Goal: Task Accomplishment & Management: Use online tool/utility

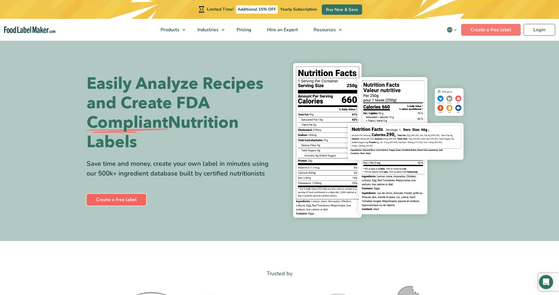
click at [111, 199] on link "Create a free label" at bounding box center [117, 200] width 60 height 12
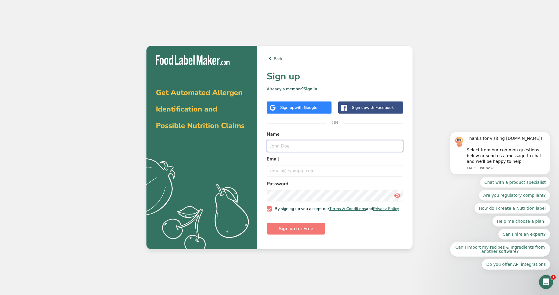
click at [300, 146] on input "text" at bounding box center [335, 146] width 136 height 12
type input "[PERSON_NAME]"
click at [299, 170] on input "[EMAIL_ADDRESS][DOMAIN_NAME]" at bounding box center [335, 171] width 136 height 12
type input "[EMAIL_ADDRESS][DOMAIN_NAME]"
click at [397, 194] on icon at bounding box center [397, 195] width 7 height 11
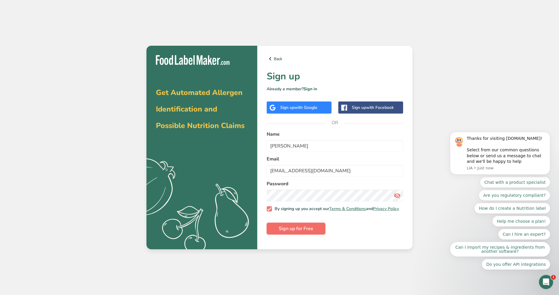
click at [279, 232] on button "Sign up for Free" at bounding box center [296, 229] width 59 height 12
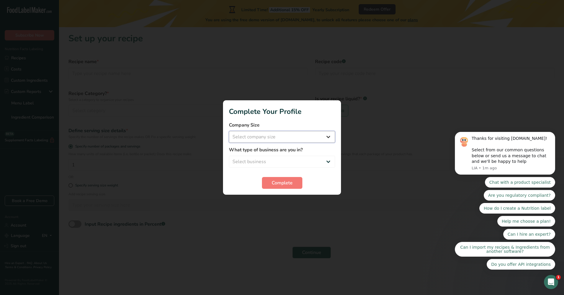
click at [279, 131] on select "Select company size Fewer than 10 Employees 10 to 50 Employees 51 to 500 Employ…" at bounding box center [282, 137] width 106 height 12
select select "1"
click at [229, 131] on select "Select company size Fewer than 10 Employees 10 to 50 Employees 51 to 500 Employ…" at bounding box center [282, 137] width 106 height 12
click at [276, 159] on select "Select business Packaged Food Manufacturer Restaurant & Cafe Bakery Meal Plans …" at bounding box center [282, 162] width 106 height 12
select select "3"
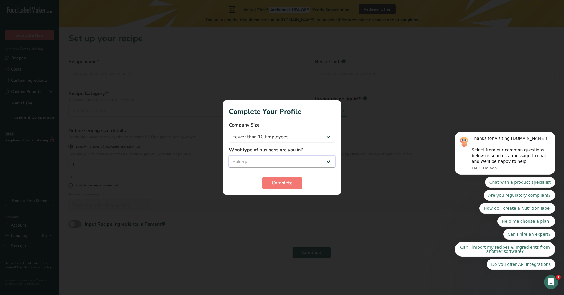
click at [229, 156] on select "Select business Packaged Food Manufacturer Restaurant & Cafe Bakery Meal Plans …" at bounding box center [282, 162] width 106 height 12
click at [276, 161] on select "Packaged Food Manufacturer Restaurant & Cafe Bakery Meal Plans & Catering Compa…" at bounding box center [282, 162] width 106 height 12
click at [271, 183] on button "Complete" at bounding box center [282, 183] width 40 height 12
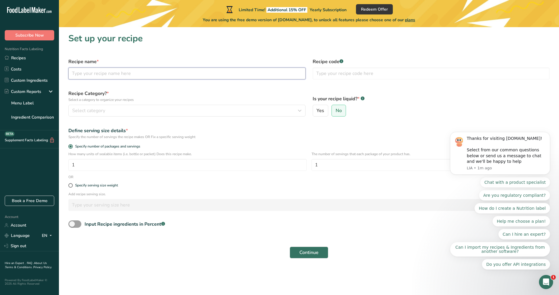
click at [160, 69] on input "text" at bounding box center [186, 74] width 237 height 12
type input "Tres Leches Cake"
click at [108, 106] on button "Select category" at bounding box center [186, 111] width 237 height 12
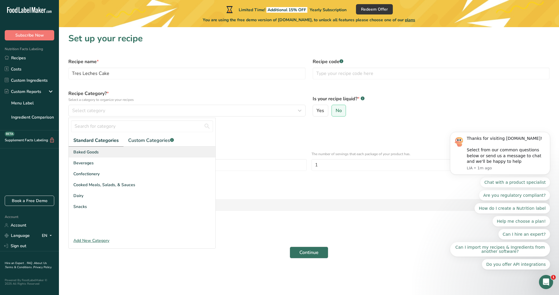
click at [106, 153] on div "Baked Goods" at bounding box center [142, 152] width 147 height 11
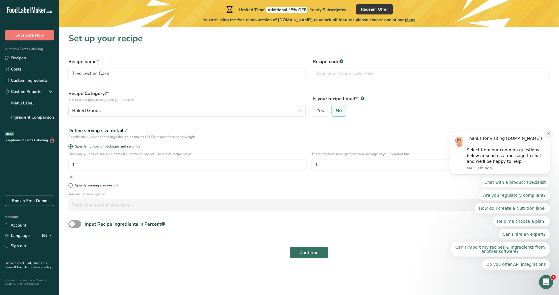
click at [547, 137] on button "Dismiss notification" at bounding box center [549, 134] width 8 height 8
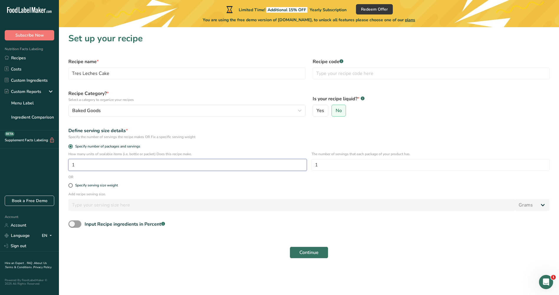
drag, startPoint x: 96, startPoint y: 165, endPoint x: 39, endPoint y: 166, distance: 56.9
click at [39, 166] on div ".a-20{fill:#fff;} Subscribe Now Nutrition Facts Labeling Recipes Costs Custom I…" at bounding box center [279, 147] width 559 height 295
click at [152, 177] on form "Recipe name * Tres Leches Cake Recipe code .a-a{fill:#347362;}.b-a{fill:#fff;} …" at bounding box center [309, 158] width 488 height 207
click at [323, 167] on input "1" at bounding box center [431, 165] width 239 height 12
type input "8"
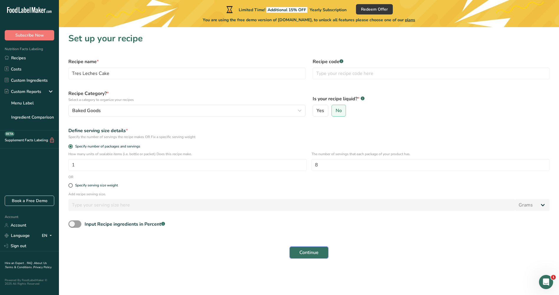
click at [297, 252] on button "Continue" at bounding box center [309, 252] width 39 height 12
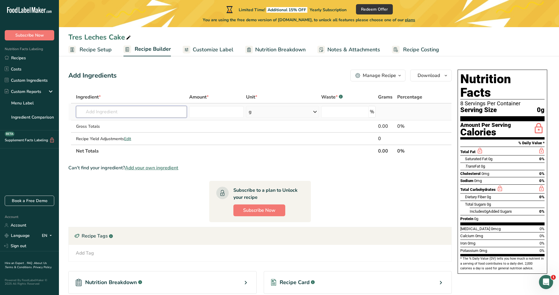
click at [156, 111] on input "text" at bounding box center [131, 112] width 111 height 12
click at [273, 114] on div "g" at bounding box center [282, 112] width 73 height 12
click at [170, 114] on input "text" at bounding box center [131, 112] width 111 height 12
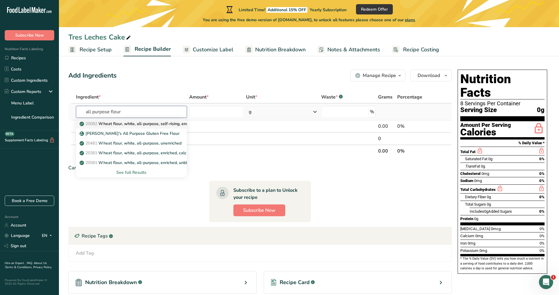
type input "all purpose flour"
click at [162, 127] on link "20082 Wheat flour, white, all-purpose, self-rising, enriched" at bounding box center [131, 124] width 111 height 10
type input "Wheat flour, white, all-purpose, self-rising, enriched"
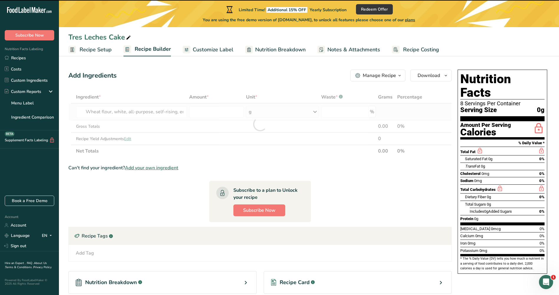
type input "0"
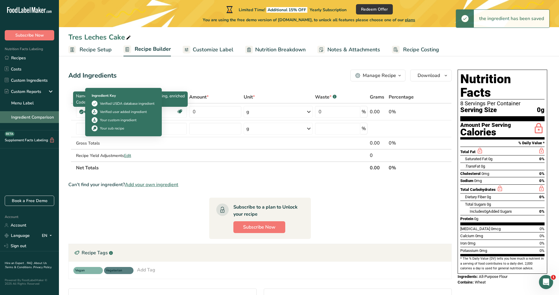
drag, startPoint x: 163, startPoint y: 111, endPoint x: 46, endPoint y: 115, distance: 117.1
click at [46, 115] on div ".a-20{fill:#fff;} Subscribe Now Nutrition Facts Labeling Recipes Costs Custom I…" at bounding box center [279, 193] width 559 height 387
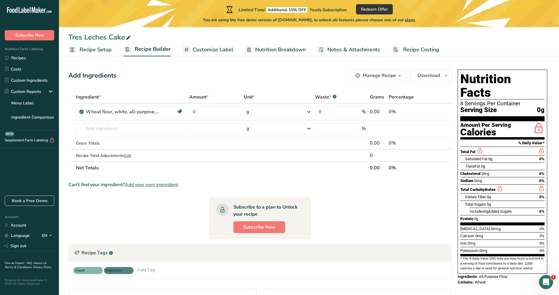
click at [160, 69] on div "Add Ingredients Manage Recipe Delete Recipe Duplicate Recipe Scale Recipe Save …" at bounding box center [261, 222] width 387 height 311
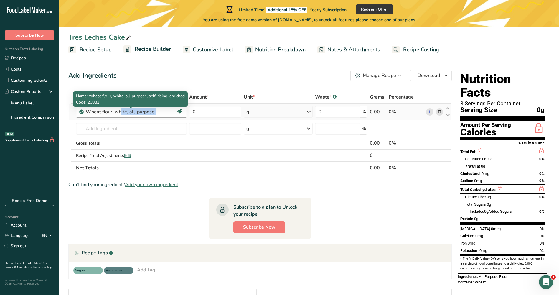
drag, startPoint x: 149, startPoint y: 114, endPoint x: 83, endPoint y: 116, distance: 65.8
click at [83, 116] on div "Wheat flour, white, all-purpose, self-rising, enriched Dairy free Vegan Vegetar…" at bounding box center [131, 112] width 111 height 12
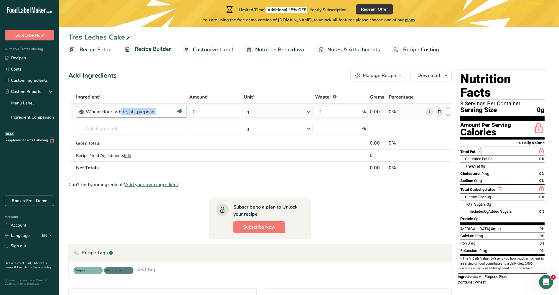
drag, startPoint x: 83, startPoint y: 116, endPoint x: 126, endPoint y: 112, distance: 42.9
click at [126, 112] on div "Wheat flour, white, all-purpose, self-rising, enriched" at bounding box center [123, 111] width 74 height 7
click at [157, 110] on div "Wheat flour, white, all-purpose, self-rising, enriched" at bounding box center [123, 111] width 74 height 7
drag, startPoint x: 161, startPoint y: 111, endPoint x: 126, endPoint y: 113, distance: 35.1
click at [126, 113] on div "Wheat flour, white, all-purpose, self-rising, enriched" at bounding box center [123, 111] width 74 height 7
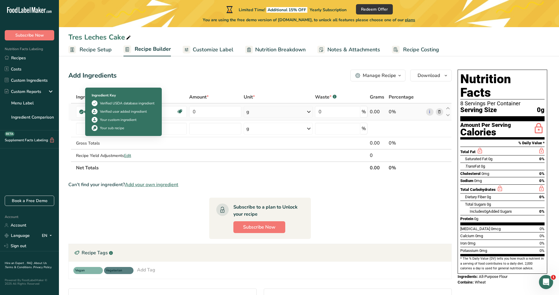
click at [81, 111] on icon at bounding box center [82, 111] width 4 height 5
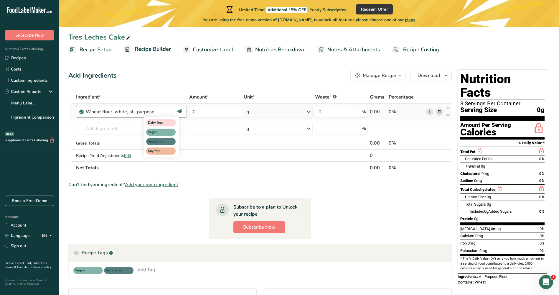
click at [180, 111] on icon at bounding box center [180, 111] width 6 height 9
click at [441, 113] on icon at bounding box center [439, 112] width 4 height 6
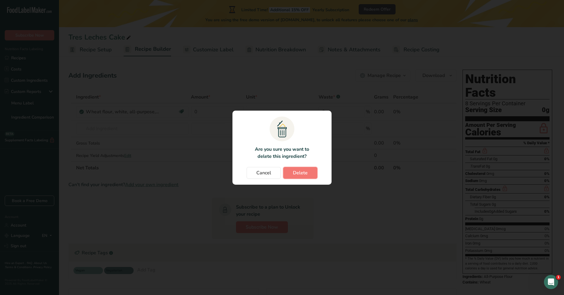
drag, startPoint x: 297, startPoint y: 173, endPoint x: 238, endPoint y: 158, distance: 61.3
click at [297, 172] on span "Delete" at bounding box center [300, 172] width 15 height 7
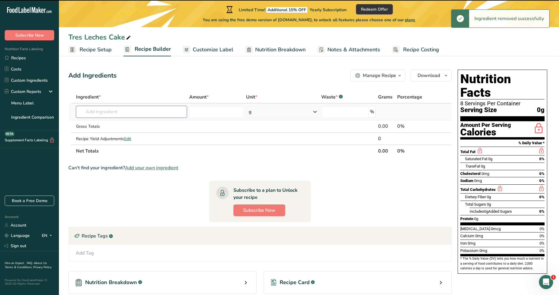
click at [110, 111] on input "text" at bounding box center [131, 112] width 111 height 12
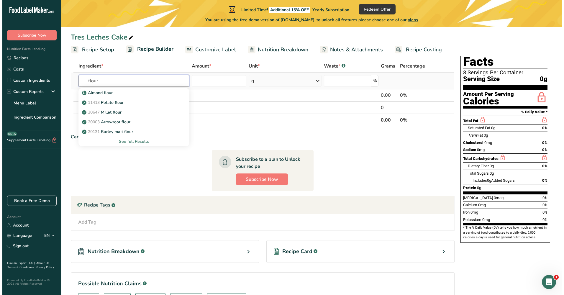
scroll to position [29, 0]
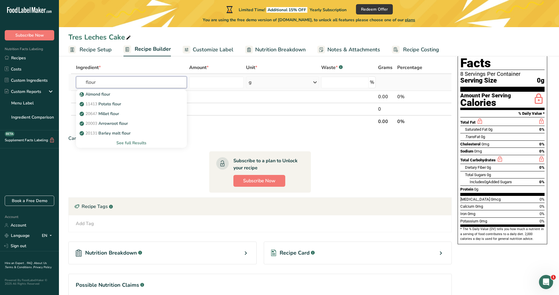
type input "flour"
click at [125, 141] on div "See full Results" at bounding box center [131, 143] width 101 height 6
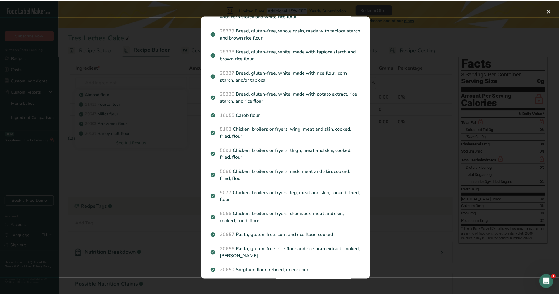
scroll to position [383, 0]
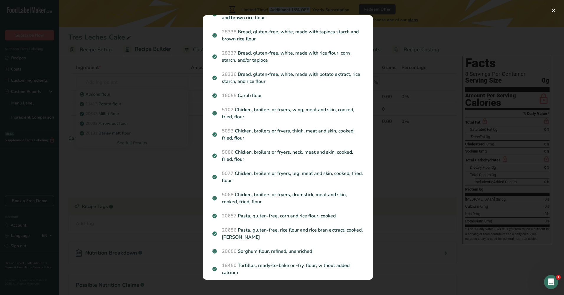
click at [188, 173] on div "Search results modal" at bounding box center [282, 147] width 564 height 295
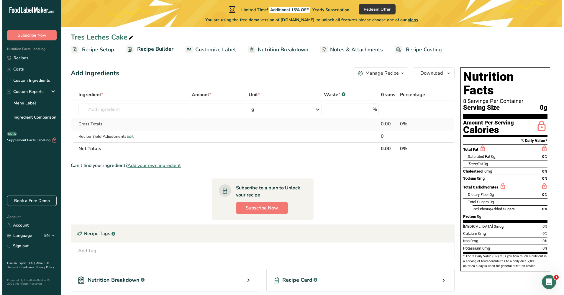
scroll to position [0, 0]
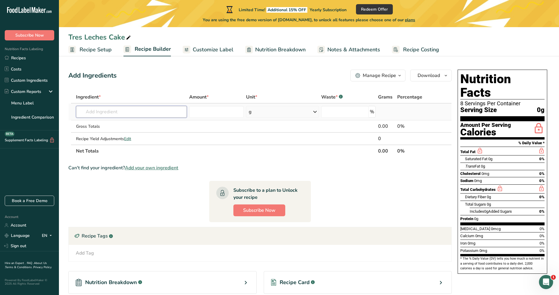
click at [112, 112] on input "text" at bounding box center [131, 112] width 111 height 12
type input "a"
type input "h"
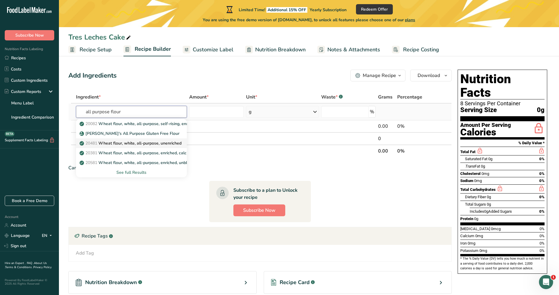
type input "all purpose flour"
click at [145, 143] on p "20481 Wheat flour, white, all-purpose, unenriched" at bounding box center [131, 143] width 101 height 6
type input "Wheat flour, white, all-purpose, unenriched"
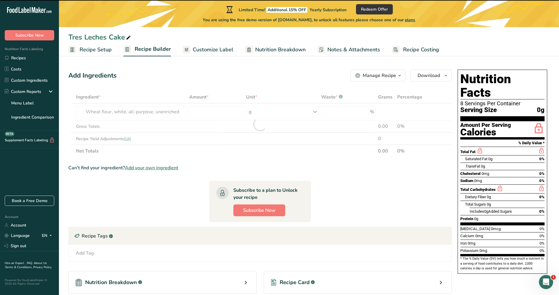
type input "0"
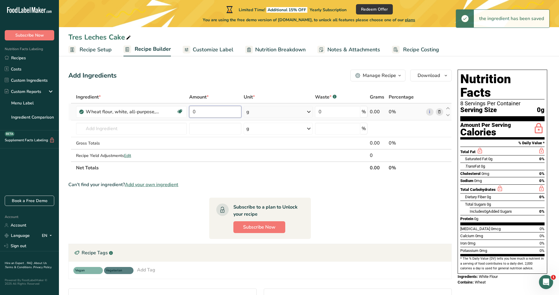
click at [208, 114] on input "0" at bounding box center [215, 112] width 52 height 12
type input "1"
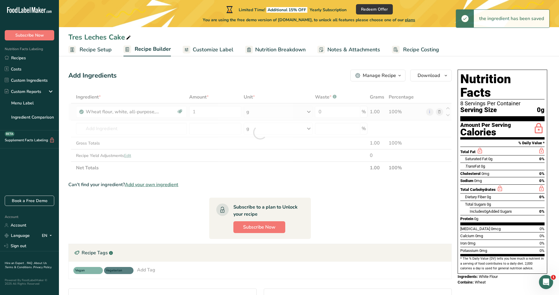
click at [266, 111] on div "Ingredient * Amount * Unit * Waste * .a-a{fill:#347362;}.b-a{fill:#fff;} Grams …" at bounding box center [260, 132] width 384 height 83
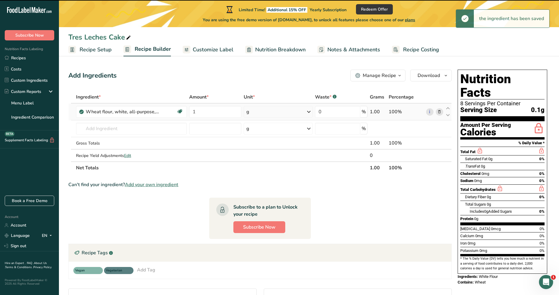
click at [266, 114] on div "g" at bounding box center [278, 112] width 69 height 12
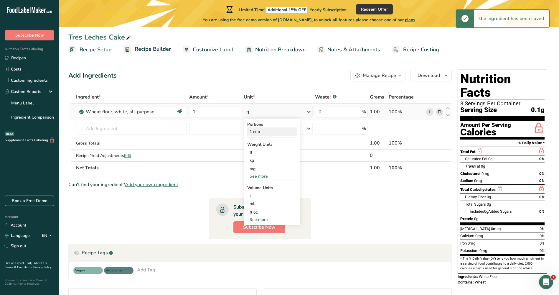
click at [263, 131] on div "1 cup" at bounding box center [272, 131] width 50 height 9
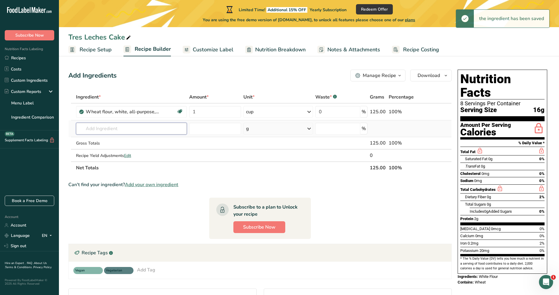
click at [108, 132] on input "text" at bounding box center [131, 129] width 111 height 12
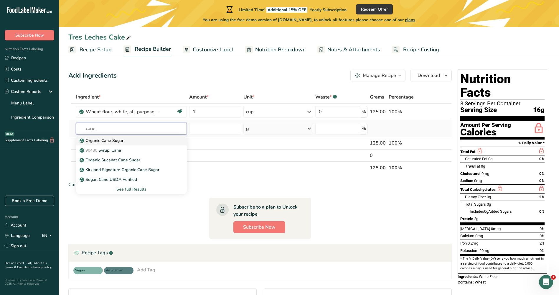
type input "cane"
click at [112, 139] on p "Organic Cane Sugar" at bounding box center [102, 140] width 43 height 6
type input "Organic Cane Sugar"
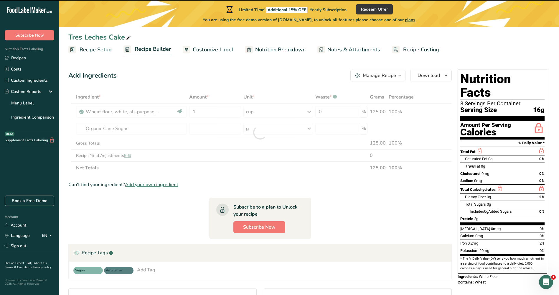
type input "0"
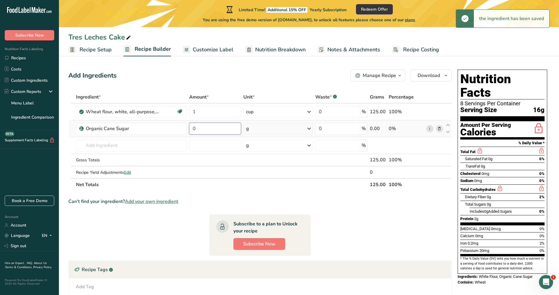
click at [199, 129] on input "0" at bounding box center [215, 129] width 52 height 12
type input "1"
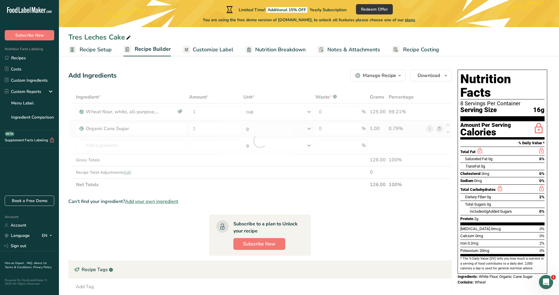
click at [289, 128] on div "Ingredient * Amount * Unit * Waste * .a-a{fill:#347362;}.b-a{fill:#fff;} Grams …" at bounding box center [260, 141] width 384 height 100
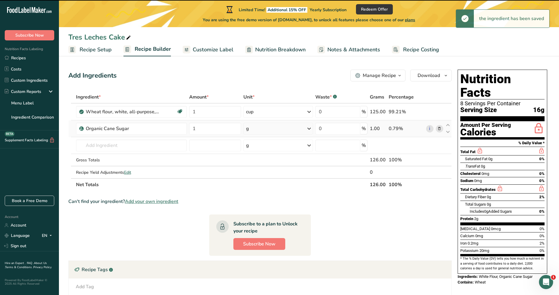
click at [280, 130] on div "g" at bounding box center [278, 129] width 69 height 12
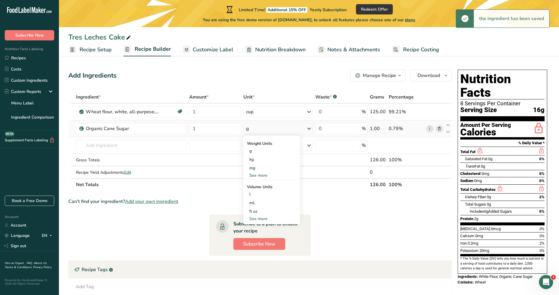
click at [260, 218] on div "See more" at bounding box center [272, 219] width 50 height 6
select select "22"
click at [258, 234] on div "cup" at bounding box center [271, 237] width 45 height 6
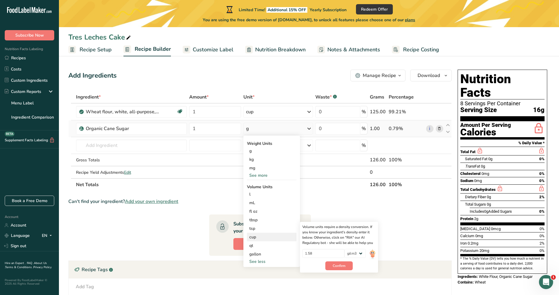
click at [260, 237] on div "cup" at bounding box center [271, 237] width 45 height 6
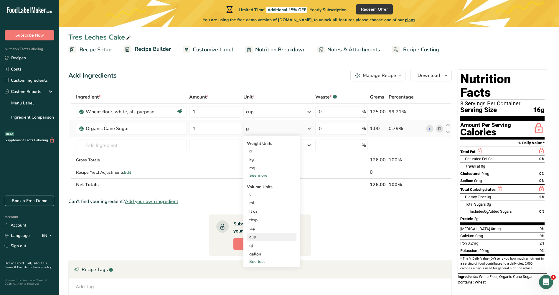
click at [260, 237] on div "cup" at bounding box center [271, 237] width 45 height 6
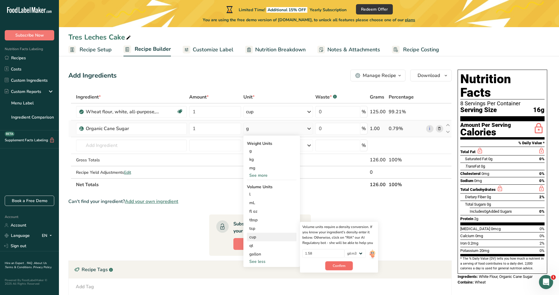
click at [341, 266] on span "Confirm" at bounding box center [339, 265] width 13 height 5
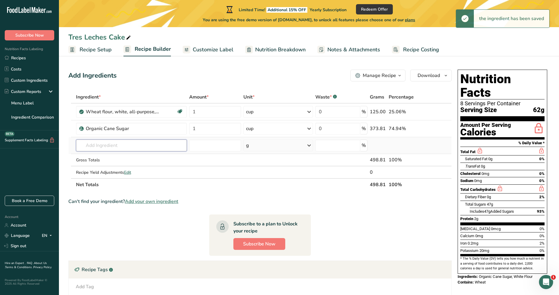
click at [136, 143] on input "text" at bounding box center [131, 145] width 111 height 12
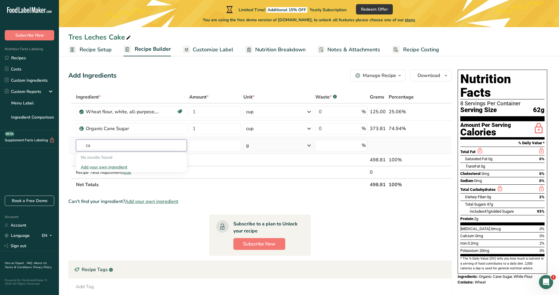
type input "c"
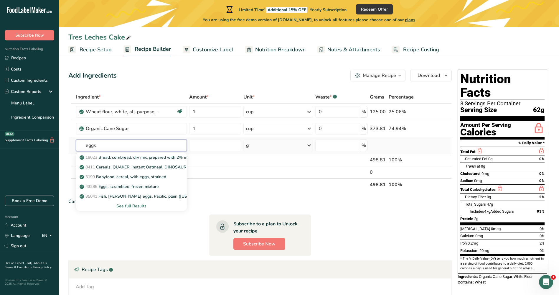
type input "eggs"
click at [133, 204] on div "See full Results" at bounding box center [131, 206] width 101 height 6
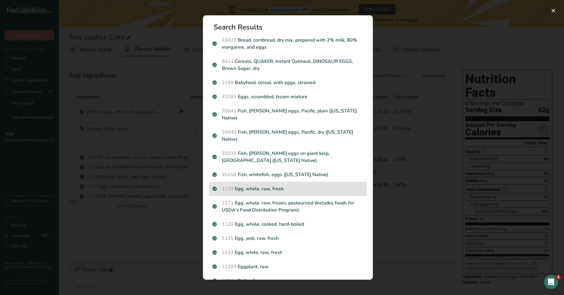
click at [287, 185] on p "1123 Egg, whole, raw, fresh" at bounding box center [287, 188] width 151 height 7
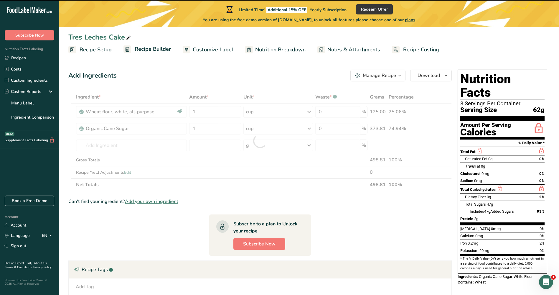
type input "0"
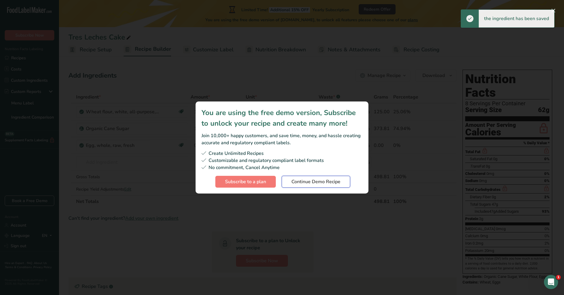
click at [309, 183] on span "Continue Demo Recipe" at bounding box center [315, 181] width 49 height 7
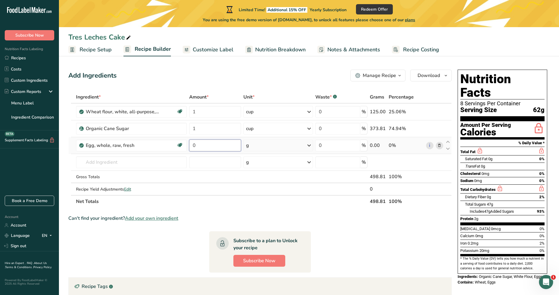
click at [215, 147] on input "0" at bounding box center [215, 145] width 52 height 12
type input "5"
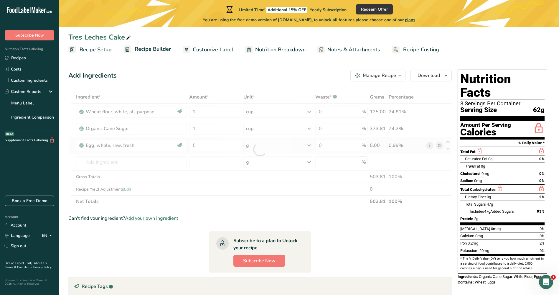
click at [271, 140] on div "Ingredient * Amount * Unit * Waste * .a-a{fill:#347362;}.b-a{fill:#fff;} Grams …" at bounding box center [260, 149] width 384 height 117
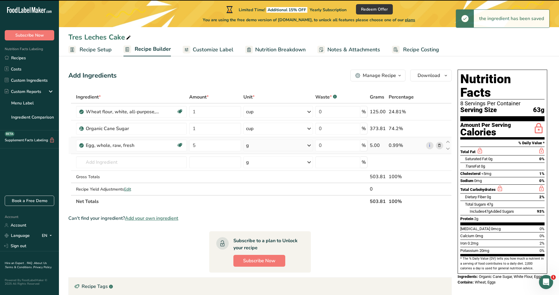
click at [272, 145] on div "g" at bounding box center [278, 145] width 69 height 12
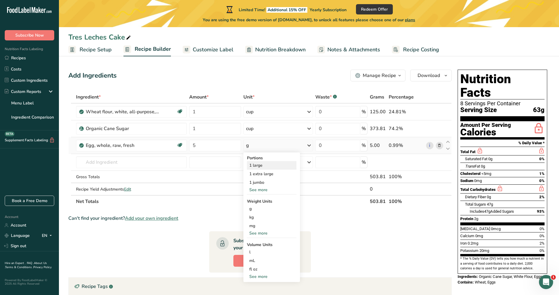
click at [272, 167] on div "1 large" at bounding box center [272, 165] width 50 height 9
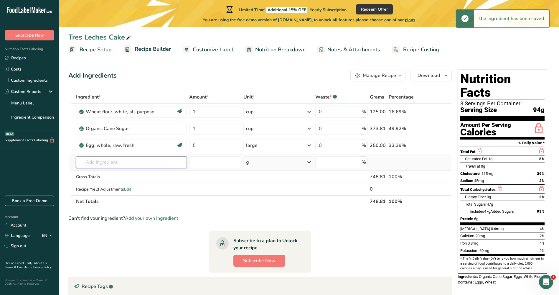
click at [106, 167] on input "text" at bounding box center [131, 162] width 111 height 12
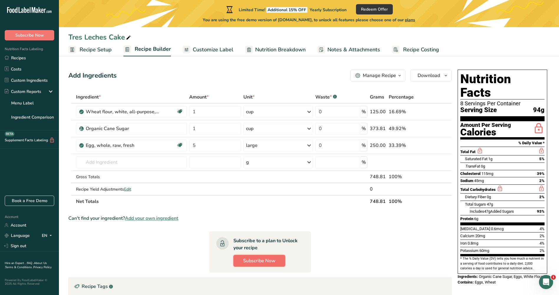
click at [276, 262] on button "Subscribe Now" at bounding box center [259, 261] width 52 height 12
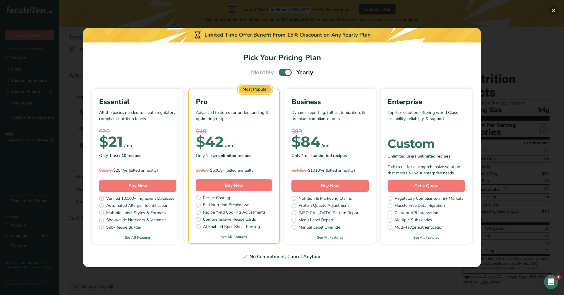
click at [556, 10] on button "Pick Your Pricing Plan Modal" at bounding box center [552, 10] width 9 height 9
